Goal: Information Seeking & Learning: Learn about a topic

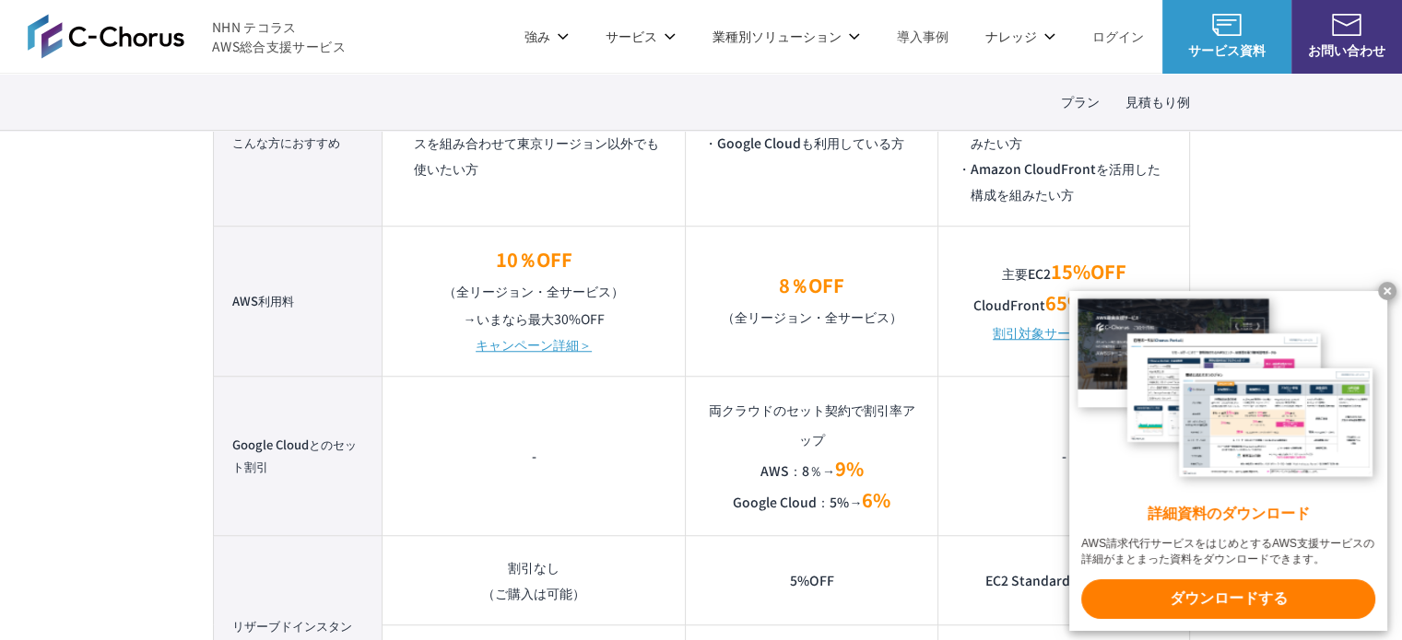
scroll to position [1382, 0]
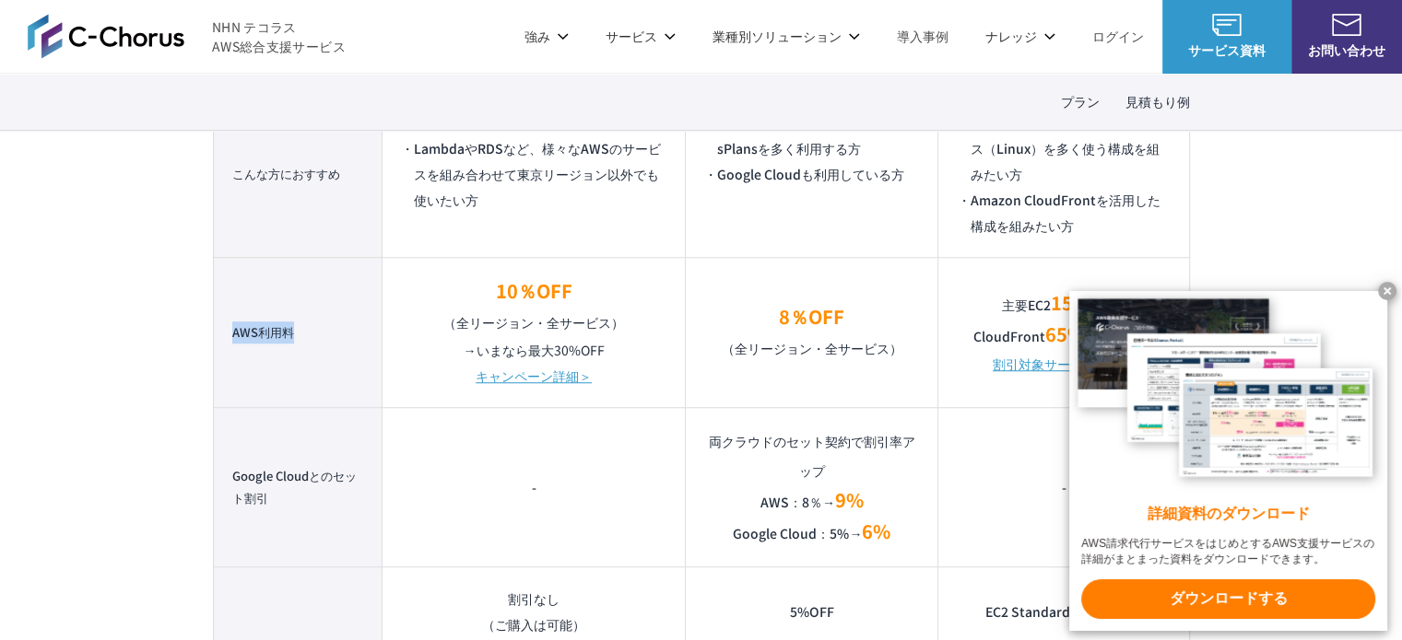
drag, startPoint x: 296, startPoint y: 335, endPoint x: 221, endPoint y: 334, distance: 74.6
click at [221, 334] on th "AWS利用料" at bounding box center [298, 332] width 170 height 150
copy th "AWS利用料"
click at [541, 272] on td "10％OFF （全リージョン・全サービス） → いまなら最大30%OFF キャンペーン詳細＞" at bounding box center [533, 332] width 303 height 150
drag, startPoint x: 571, startPoint y: 293, endPoint x: 492, endPoint y: 288, distance: 79.4
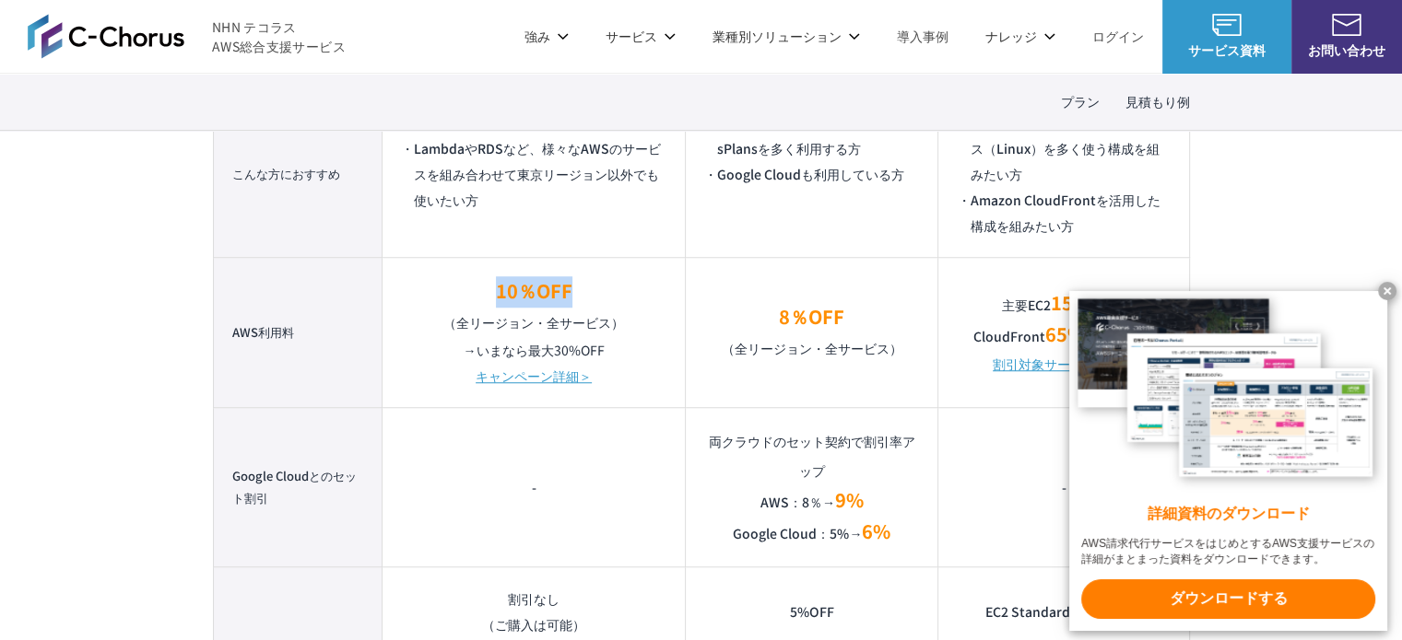
click at [492, 288] on p "10％OFF （全リージョン・全サービス）" at bounding box center [533, 306] width 265 height 61
copy em "10％OFF"
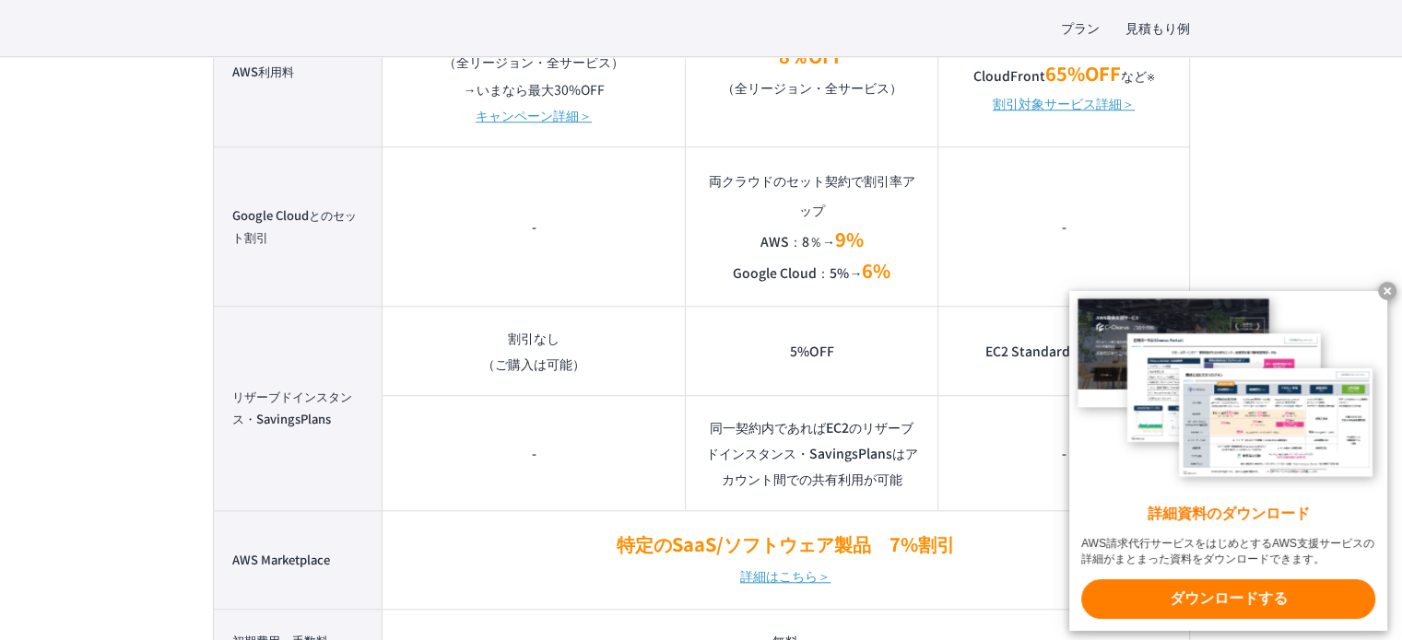
scroll to position [1659, 0]
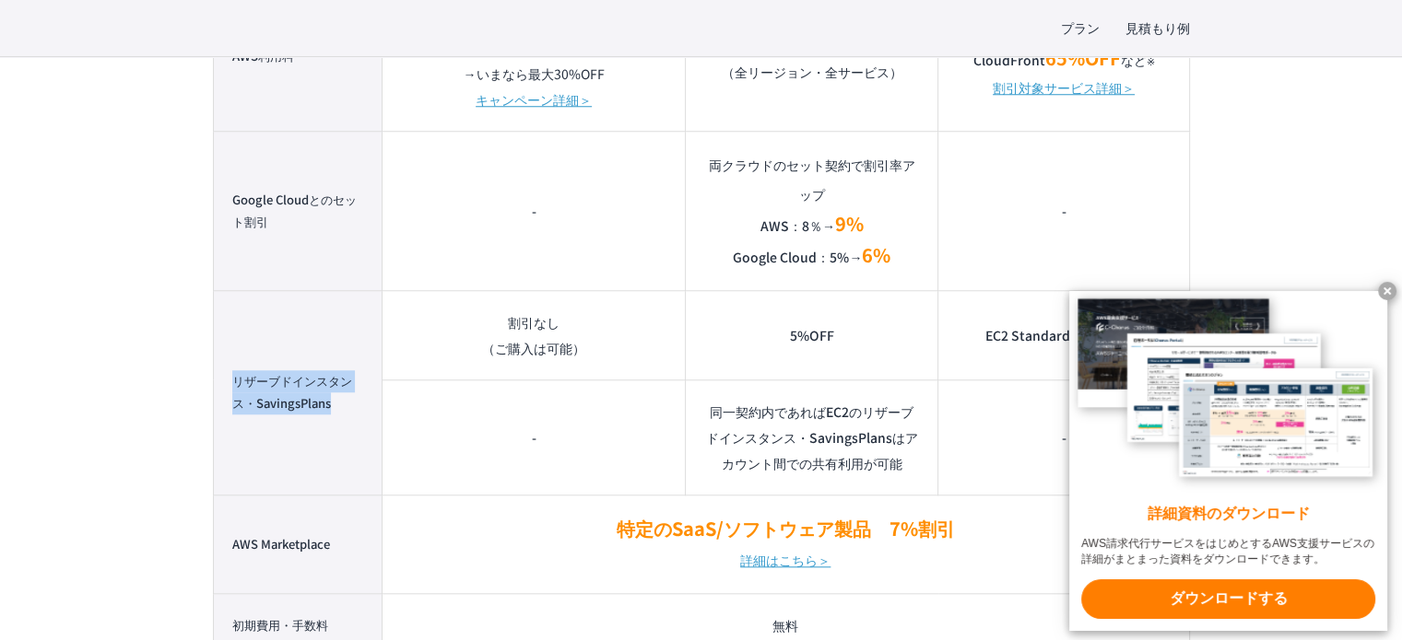
drag, startPoint x: 336, startPoint y: 404, endPoint x: 224, endPoint y: 380, distance: 114.9
click at [224, 380] on th "リザーブドインスタンス・SavingsPlans" at bounding box center [298, 392] width 170 height 205
copy th "リザーブドインスタンス・SavingsPlans"
click at [352, 327] on th "リザーブドインスタンス・SavingsPlans" at bounding box center [298, 392] width 170 height 205
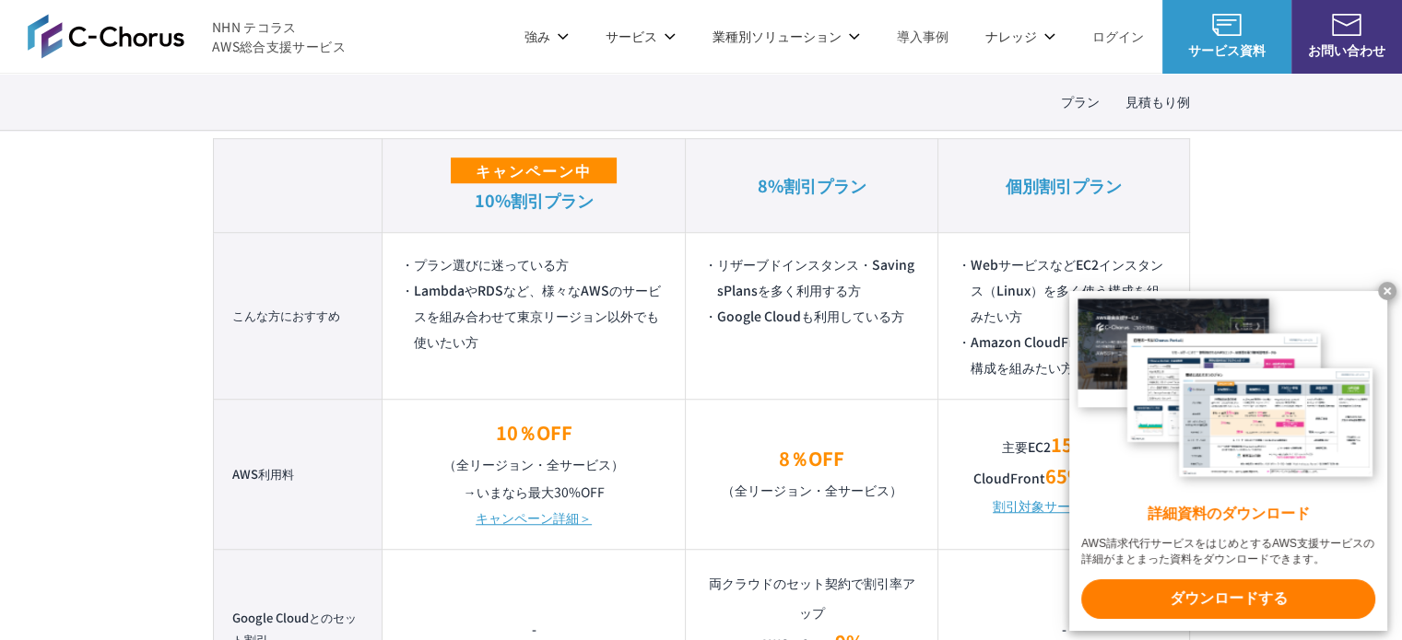
scroll to position [1198, 0]
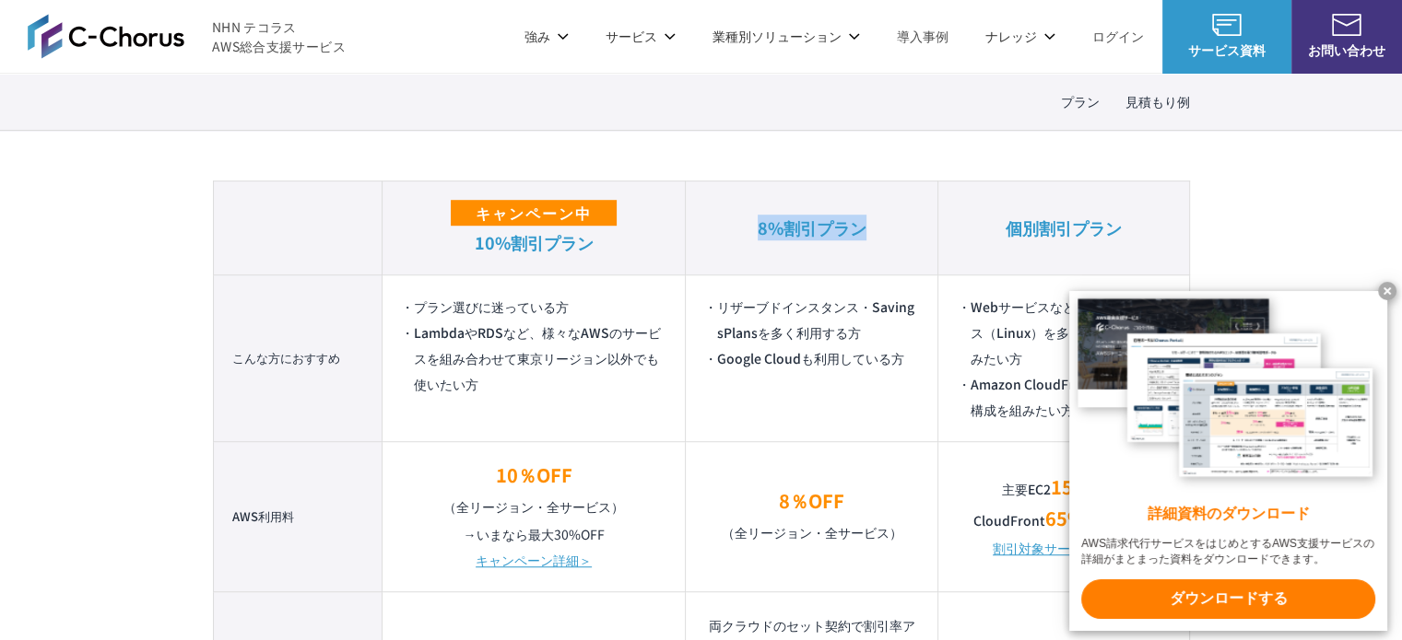
drag, startPoint x: 872, startPoint y: 224, endPoint x: 745, endPoint y: 225, distance: 127.2
click at [745, 225] on th "8%割引プラン" at bounding box center [812, 228] width 252 height 94
copy em "8%割引プラン"
click at [746, 260] on th "8%割引プラン" at bounding box center [812, 228] width 252 height 94
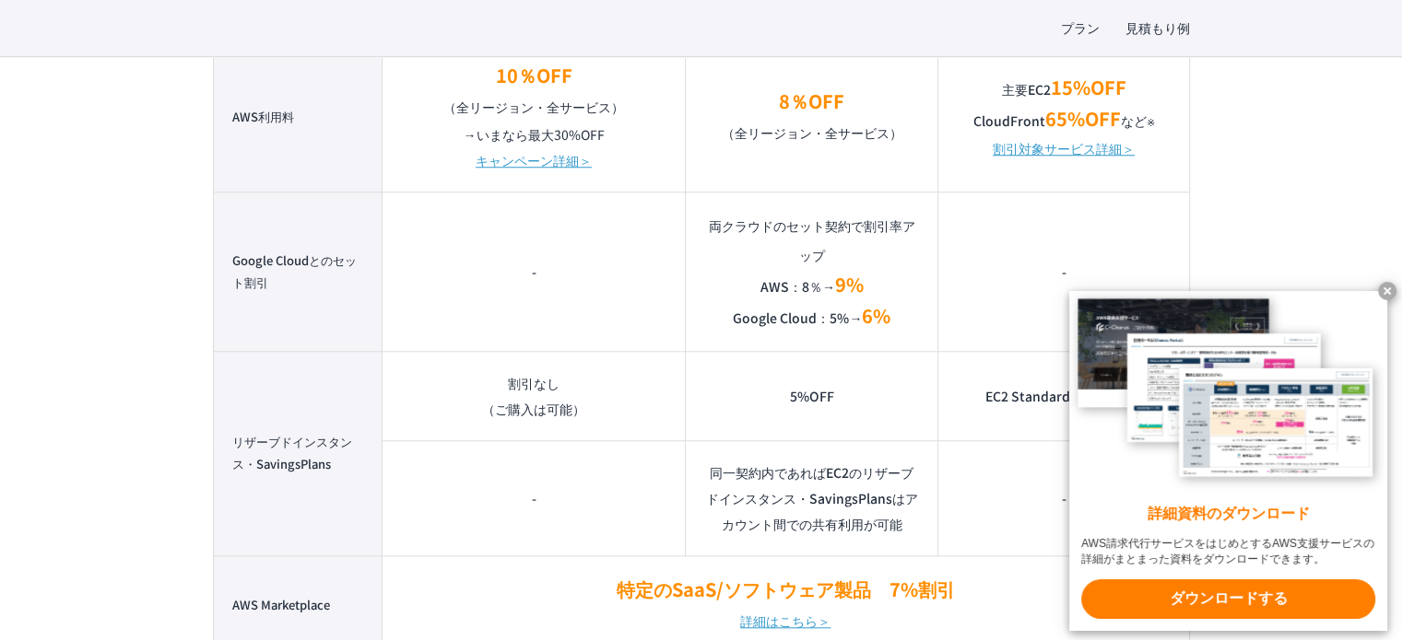
scroll to position [1751, 0]
